Goal: Transaction & Acquisition: Purchase product/service

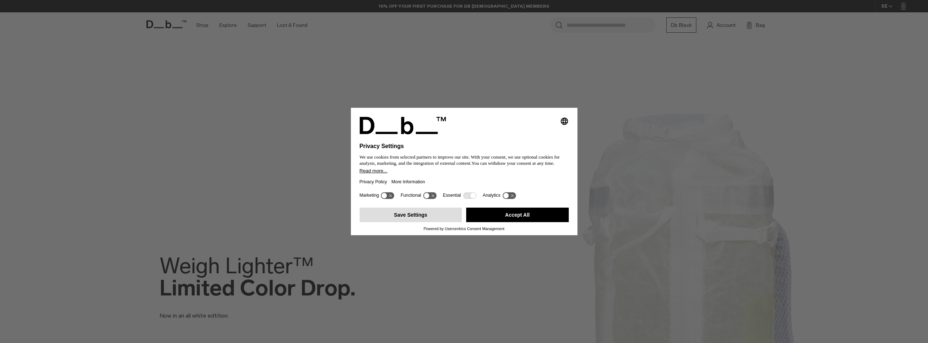
click at [416, 214] on button "Save Settings" at bounding box center [411, 214] width 103 height 15
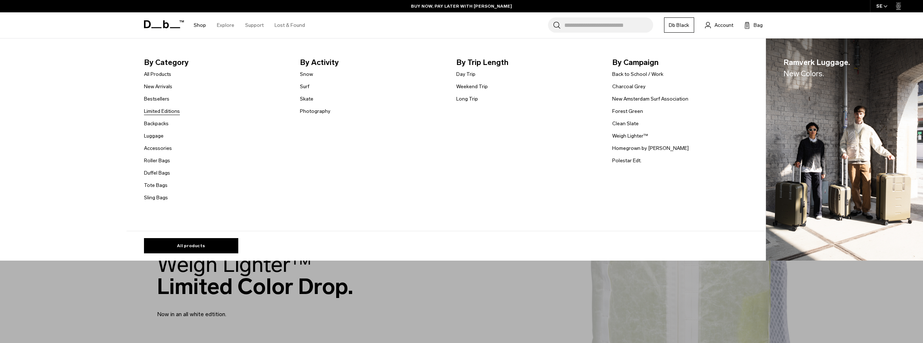
click at [171, 109] on link "Limited Editions" at bounding box center [162, 111] width 36 height 8
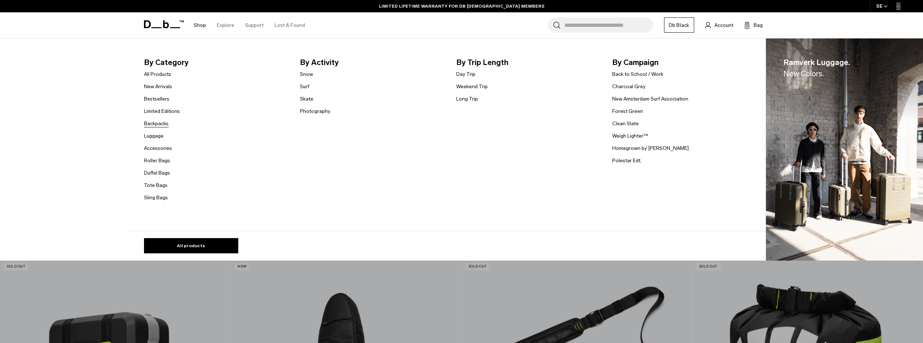
click at [162, 122] on link "Backpacks" at bounding box center [156, 124] width 25 height 8
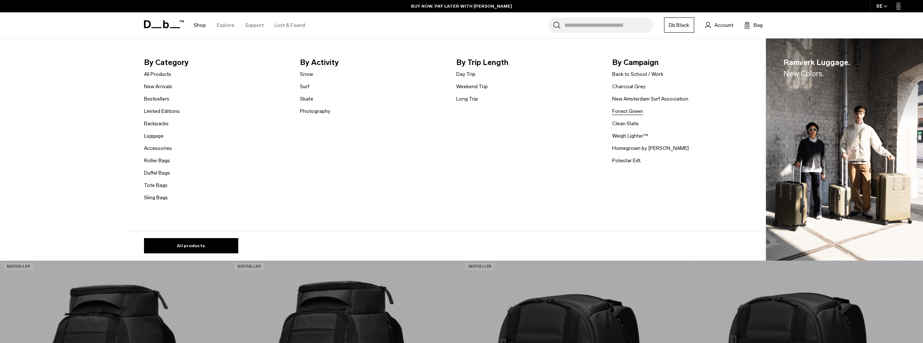
click at [640, 112] on link "Forest Green" at bounding box center [627, 111] width 31 height 8
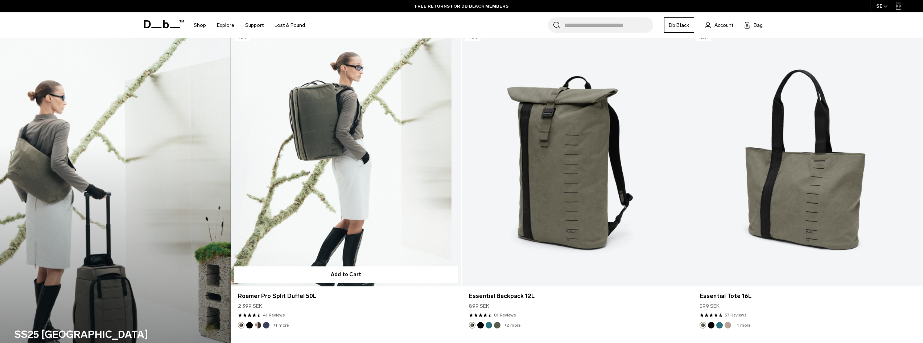
scroll to position [834, 0]
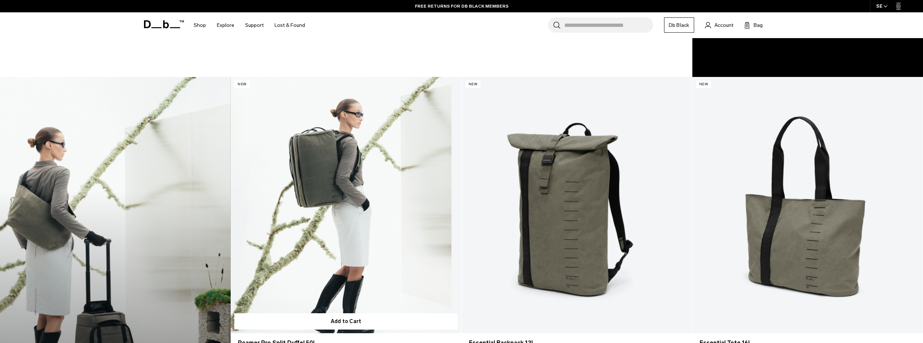
click at [393, 198] on link "Roamer Pro Split Duffel 50L" at bounding box center [346, 205] width 230 height 256
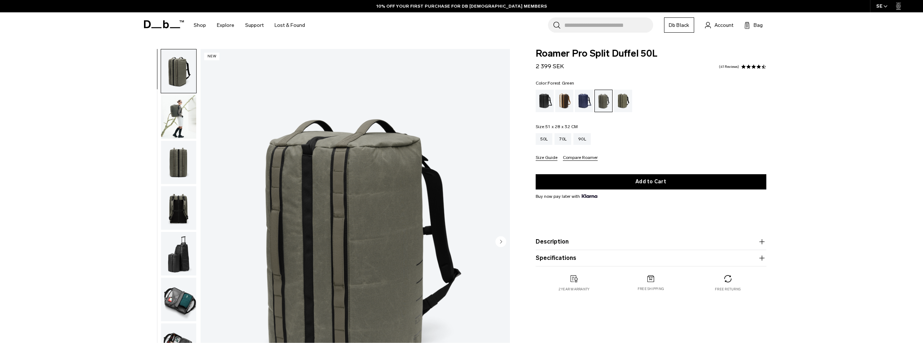
click at [182, 162] on img "button" at bounding box center [178, 163] width 35 height 44
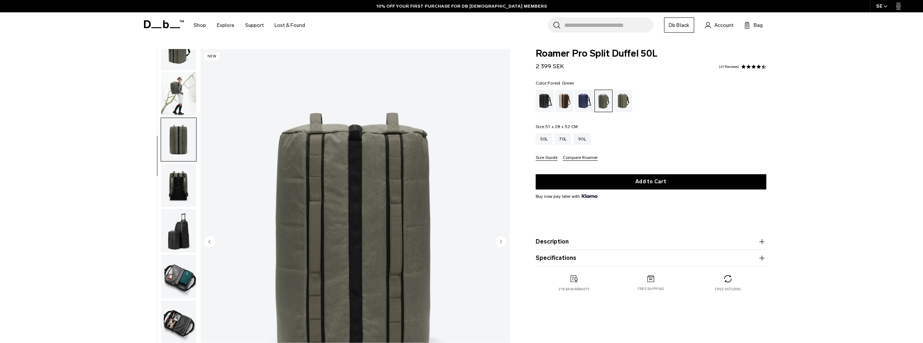
click at [179, 191] on img "button" at bounding box center [178, 185] width 35 height 44
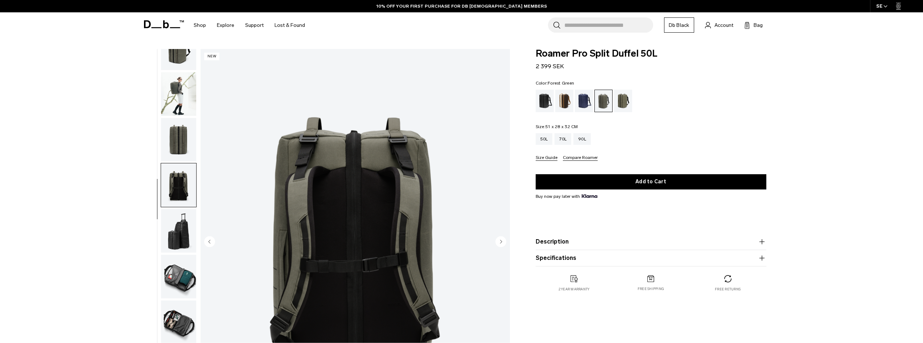
click at [174, 206] on img "button" at bounding box center [178, 185] width 35 height 44
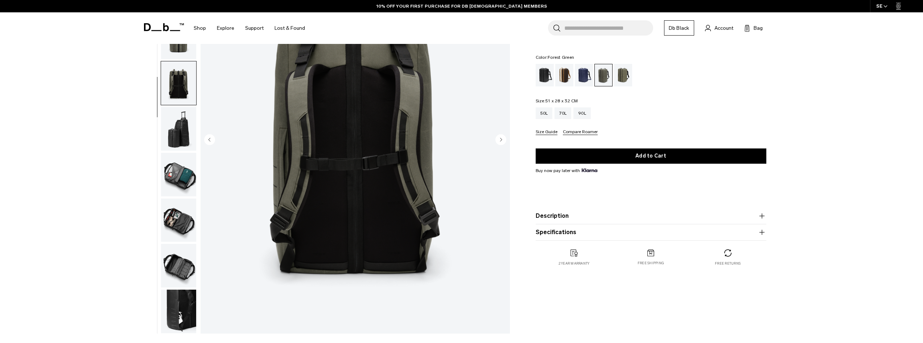
scroll to position [109, 0]
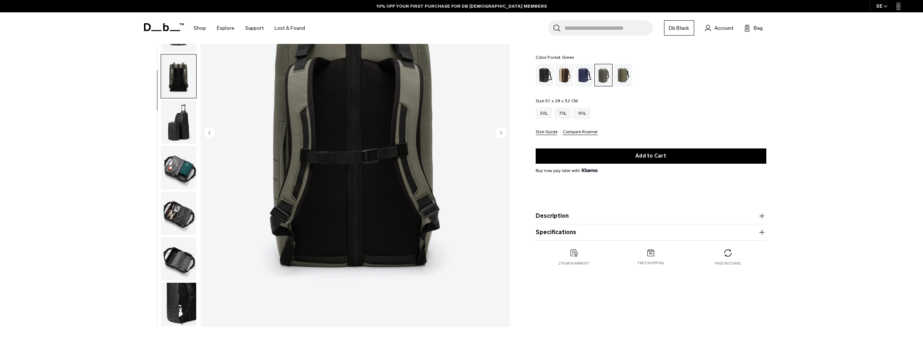
click at [178, 141] on img "button" at bounding box center [178, 122] width 35 height 44
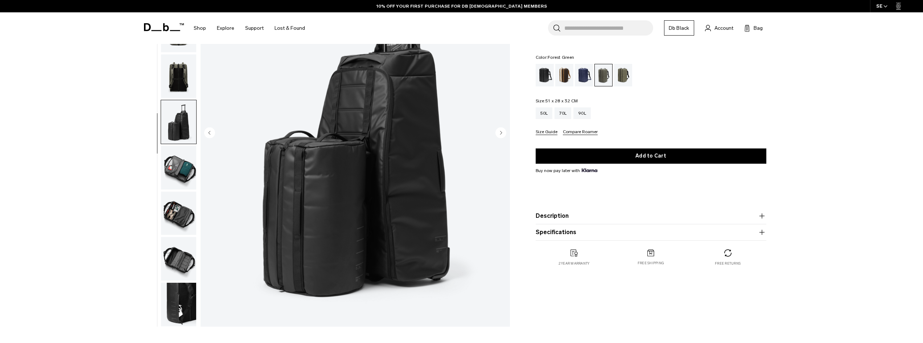
click at [178, 163] on img "button" at bounding box center [178, 168] width 35 height 44
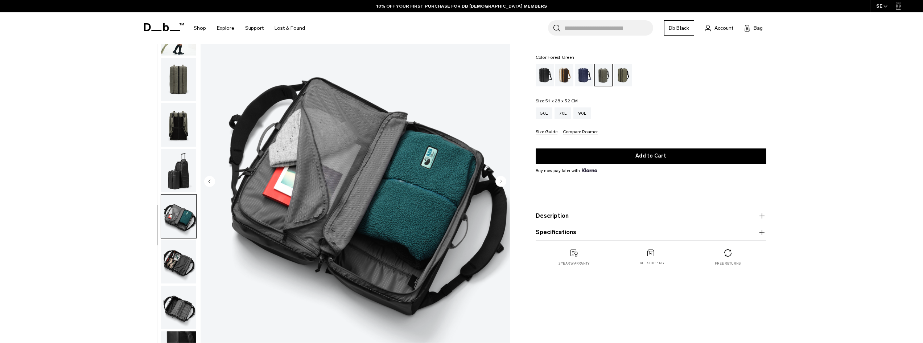
scroll to position [36, 0]
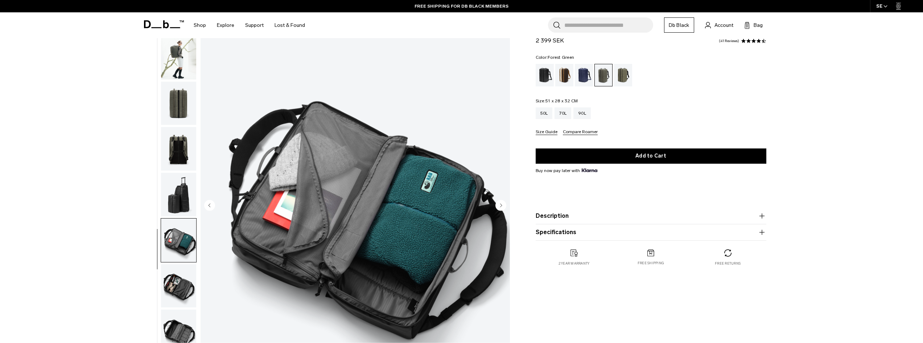
click at [192, 268] on img "button" at bounding box center [178, 286] width 35 height 44
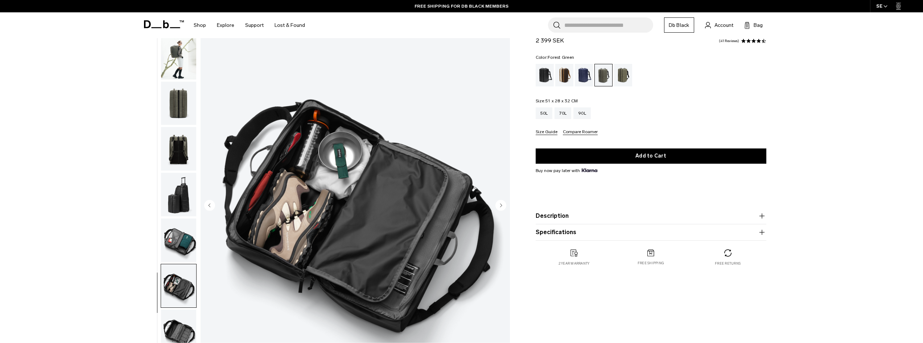
click at [188, 323] on img "button" at bounding box center [178, 331] width 35 height 44
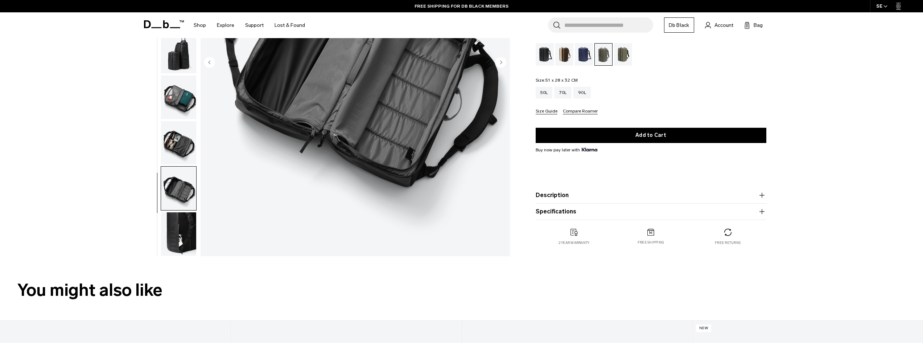
scroll to position [181, 0]
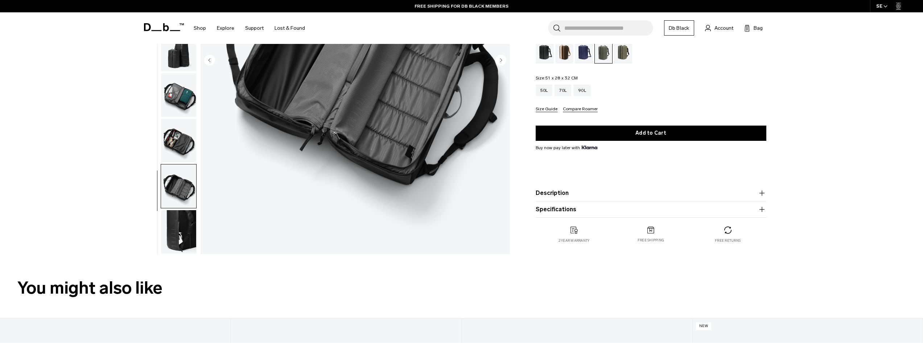
click at [183, 231] on img "button" at bounding box center [178, 232] width 35 height 44
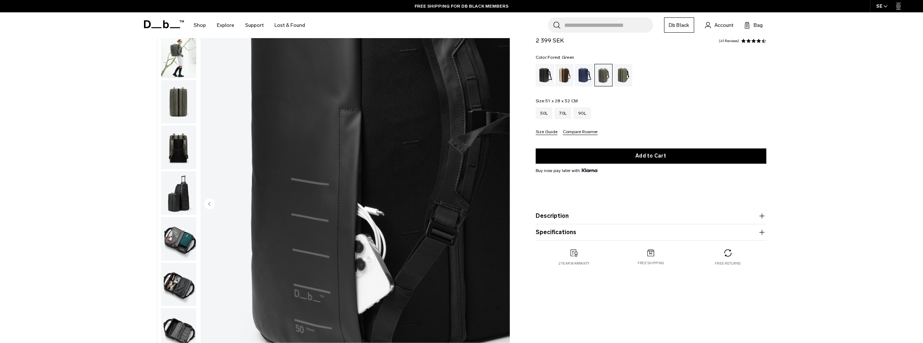
scroll to position [73, 0]
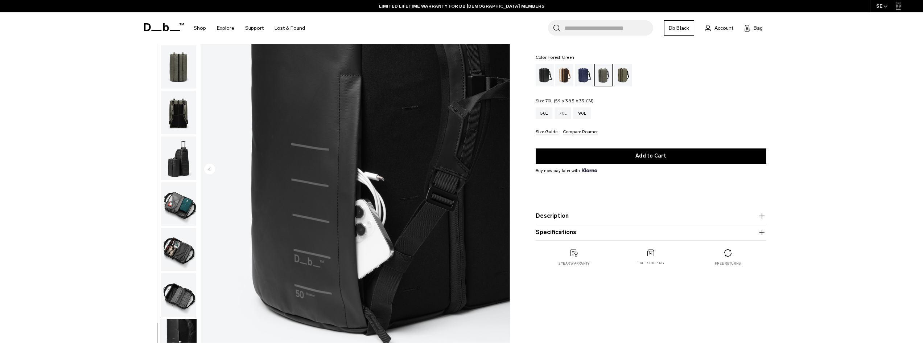
click at [564, 110] on div "70L" at bounding box center [562, 113] width 17 height 12
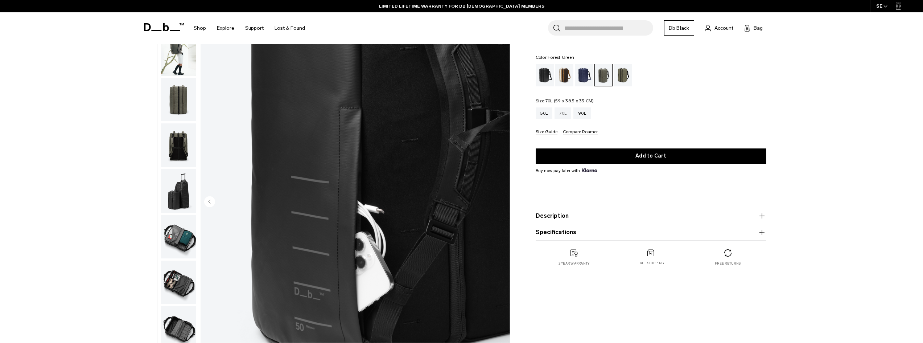
scroll to position [36, 0]
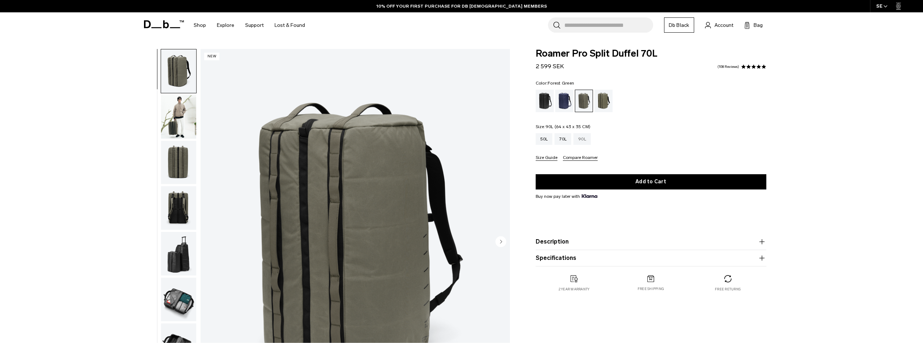
click at [586, 137] on div "90L" at bounding box center [581, 139] width 17 height 12
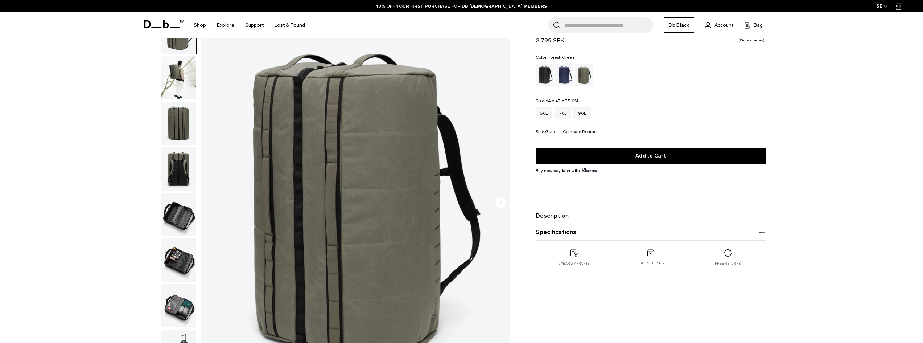
scroll to position [36, 0]
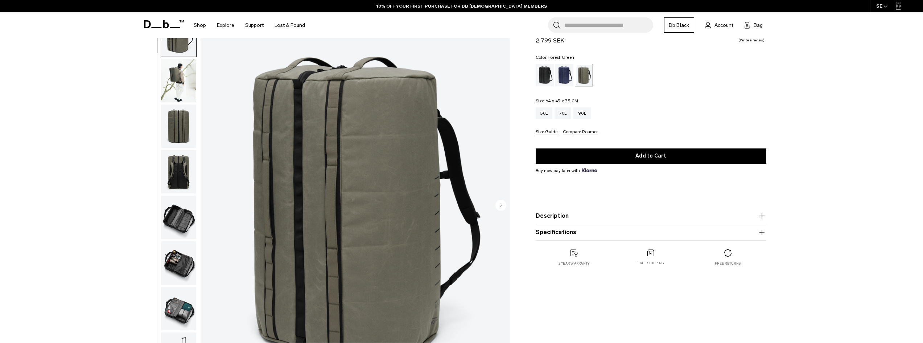
drag, startPoint x: 288, startPoint y: 143, endPoint x: 282, endPoint y: 143, distance: 6.5
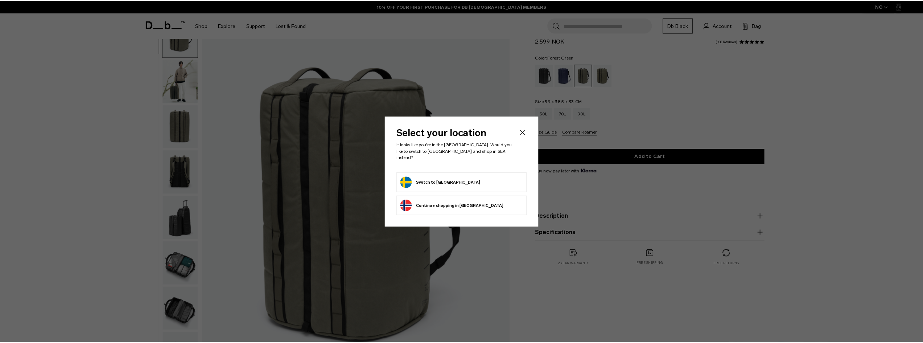
scroll to position [73, 0]
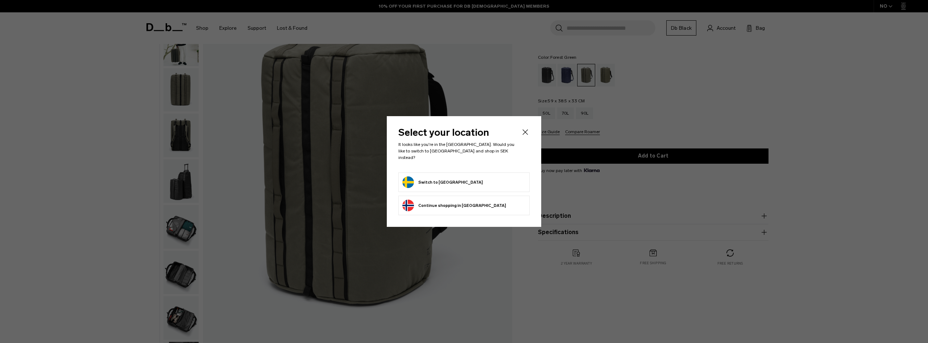
click at [521, 135] on icon "Close" at bounding box center [525, 132] width 9 height 9
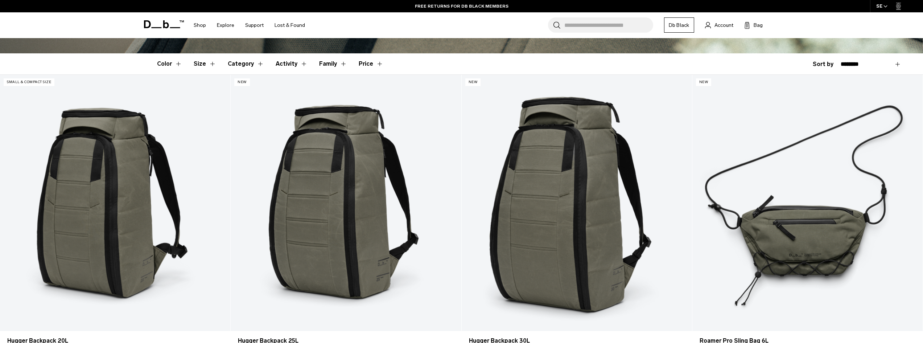
scroll to position [181, 0]
